Goal: Transaction & Acquisition: Purchase product/service

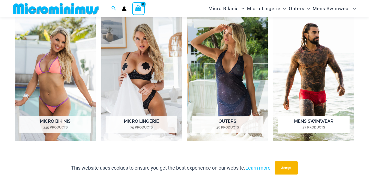
scroll to position [382, 0]
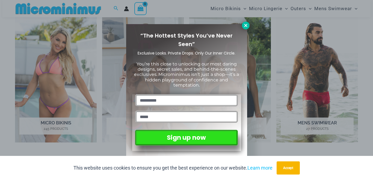
click at [245, 25] on icon at bounding box center [245, 25] width 3 height 3
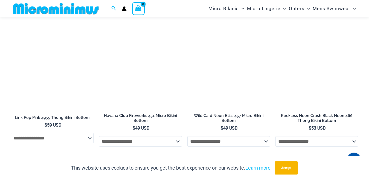
scroll to position [0, 0]
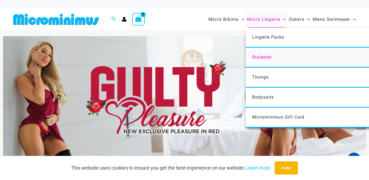
click at [266, 56] on span "Bralettes" at bounding box center [261, 56] width 19 height 5
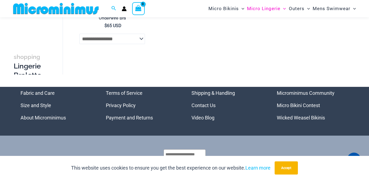
scroll to position [464, 0]
